Goal: Check status: Check status

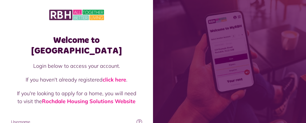
type input "**********"
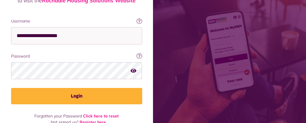
scroll to position [103, 0]
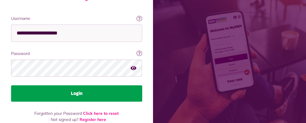
click at [142, 85] on button "Login" at bounding box center [76, 93] width 131 height 16
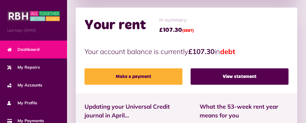
scroll to position [198, 0]
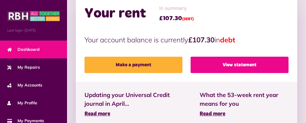
click at [200, 57] on link "View statement" at bounding box center [240, 65] width 98 height 16
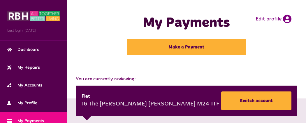
click at [0, 0] on button "Menu" at bounding box center [0, 0] width 0 height 0
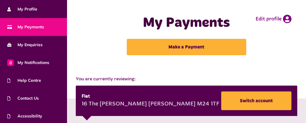
scroll to position [114, 0]
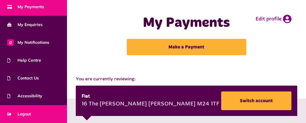
click at [32, 115] on link "Logout" at bounding box center [33, 114] width 67 height 18
